Goal: Information Seeking & Learning: Learn about a topic

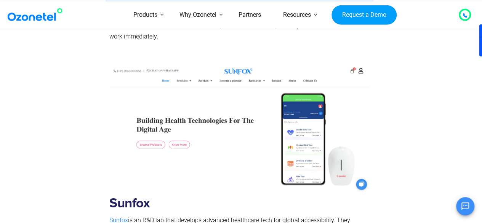
scroll to position [7438, 0]
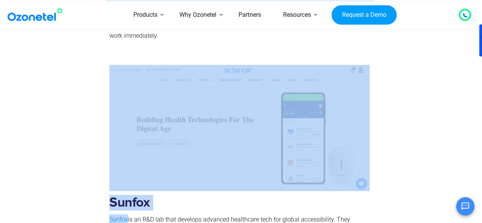
drag, startPoint x: 128, startPoint y: 154, endPoint x: 87, endPoint y: 150, distance: 41.1
click at [87, 150] on div "Sunfox Sunfox is an R&D lab that develops advanced healthcare tech for global a…" at bounding box center [241, 199] width 435 height 281
click at [81, 161] on div at bounding box center [68, 199] width 76 height 281
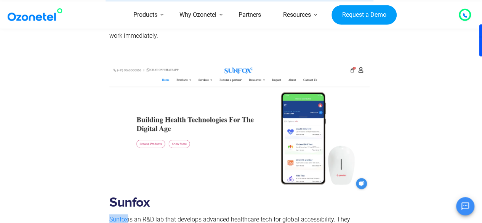
drag, startPoint x: 129, startPoint y: 154, endPoint x: 108, endPoint y: 156, distance: 21.4
click at [108, 156] on div "Sunfox Sunfox is an R&D lab that develops advanced healthcare tech for global a…" at bounding box center [240, 199] width 268 height 281
copy span "Sunfox"
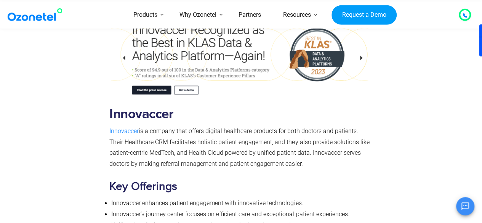
scroll to position [3268, 0]
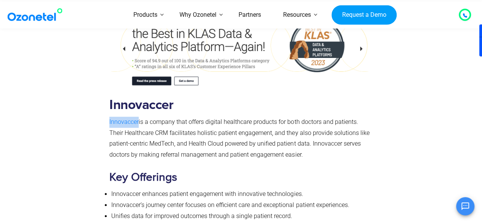
drag, startPoint x: 139, startPoint y: 77, endPoint x: 106, endPoint y: 77, distance: 32.8
click at [106, 77] on div "Innovaccer Innovaccer is a company that offers digital healthcare products for …" at bounding box center [240, 104] width 268 height 276
copy span "Innovaccer"
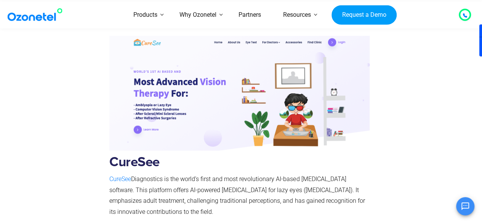
scroll to position [1462, 0]
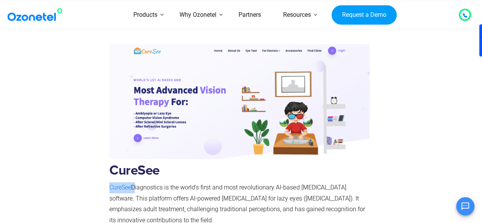
drag, startPoint x: 133, startPoint y: 176, endPoint x: 105, endPoint y: 175, distance: 28.6
click at [105, 175] on div "CureSee CureSee Diagnostics is the world’s first and most revolutionary AI-base…" at bounding box center [241, 164] width 435 height 267
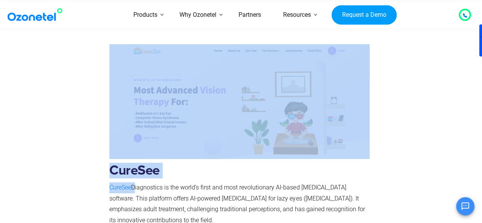
copy div "CureSee CureSee"
click at [99, 175] on div at bounding box center [68, 164] width 76 height 267
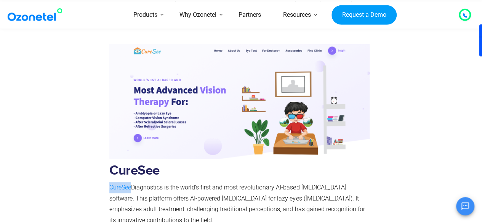
drag, startPoint x: 132, startPoint y: 177, endPoint x: 110, endPoint y: 177, distance: 21.7
click at [110, 182] on p "CureSee Diagnostics is the world’s first and most revolutionary AI-based [MEDIC…" at bounding box center [239, 204] width 261 height 44
copy span "CureSee"
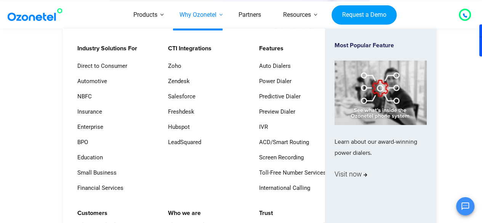
scroll to position [1517, 0]
